Goal: Information Seeking & Learning: Learn about a topic

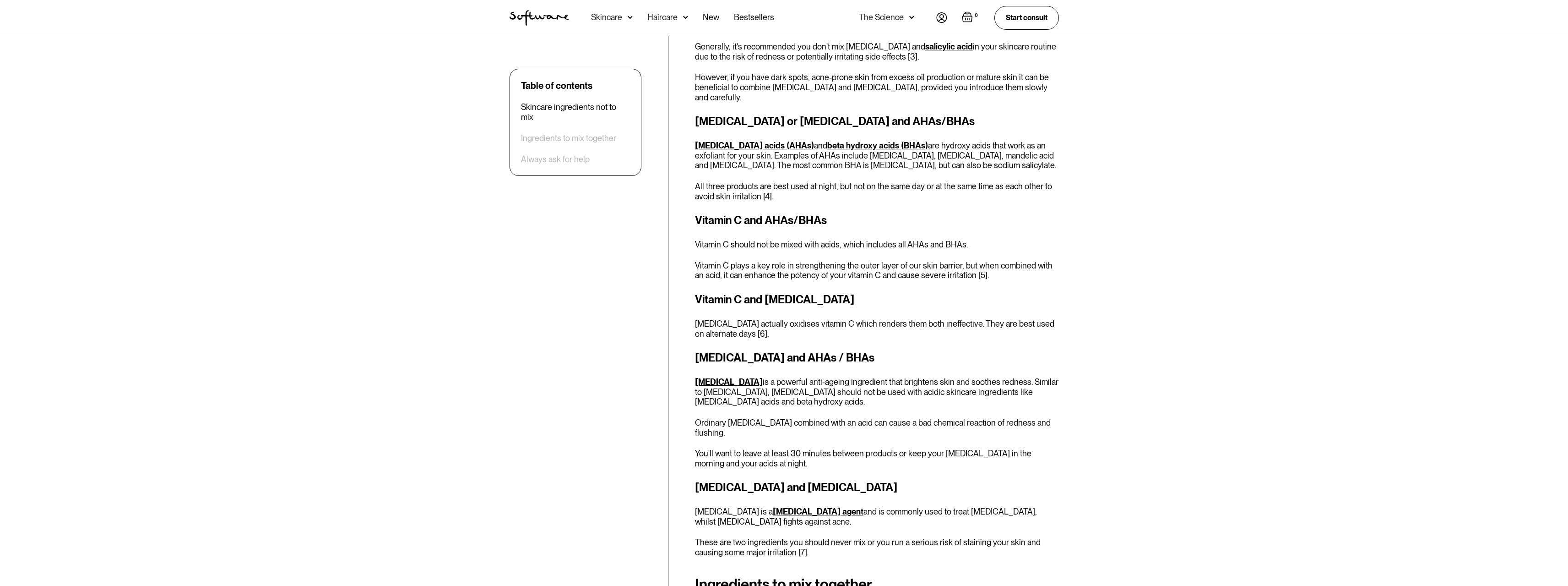
scroll to position [871, 0]
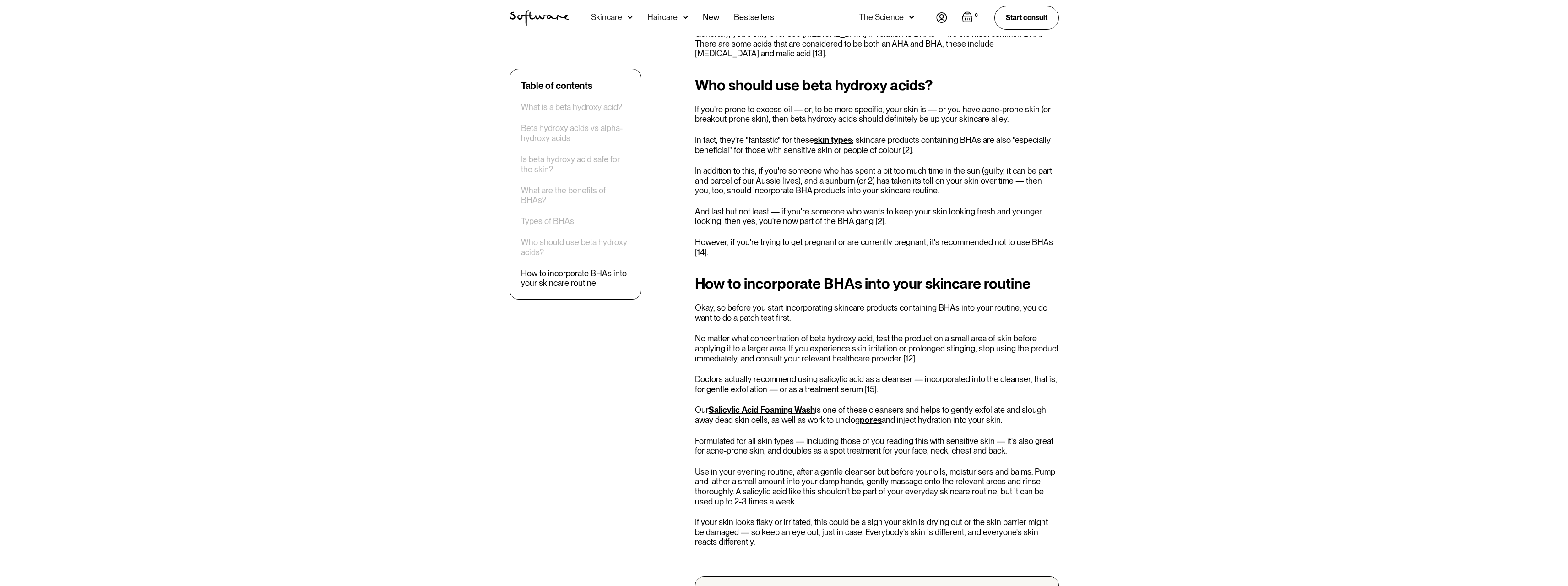
scroll to position [1420, 0]
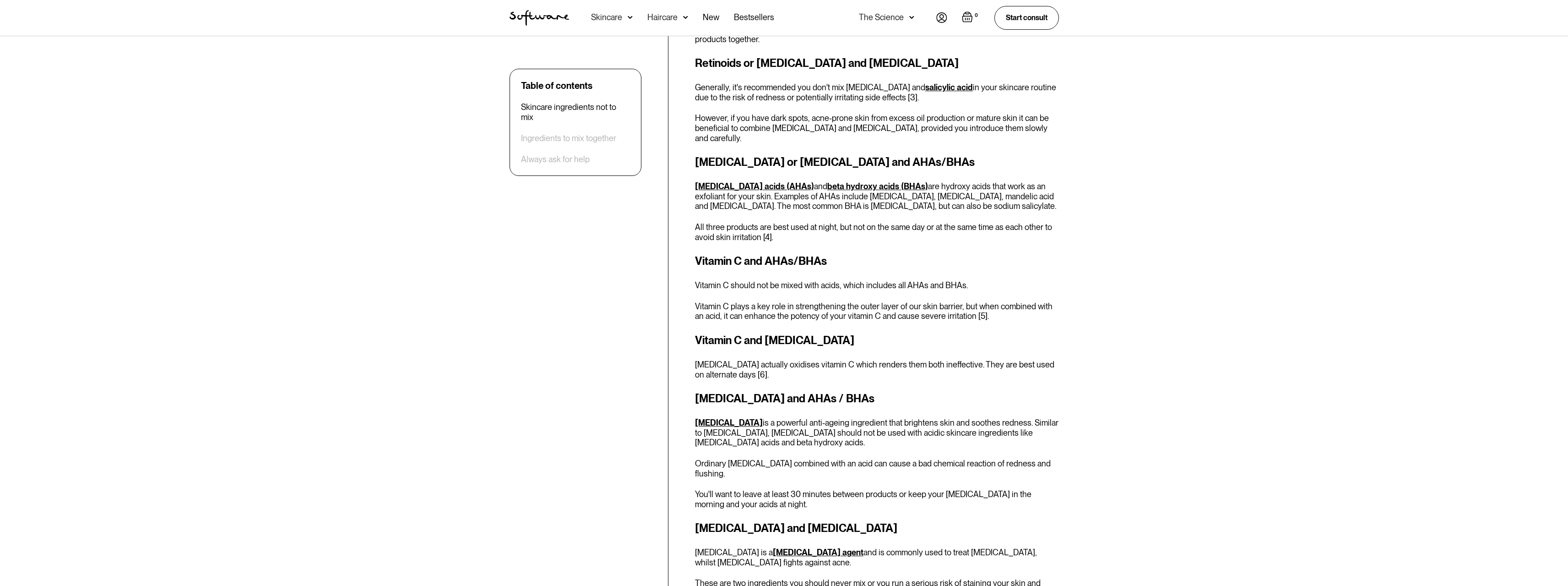
scroll to position [825, 0]
